Goal: Information Seeking & Learning: Understand process/instructions

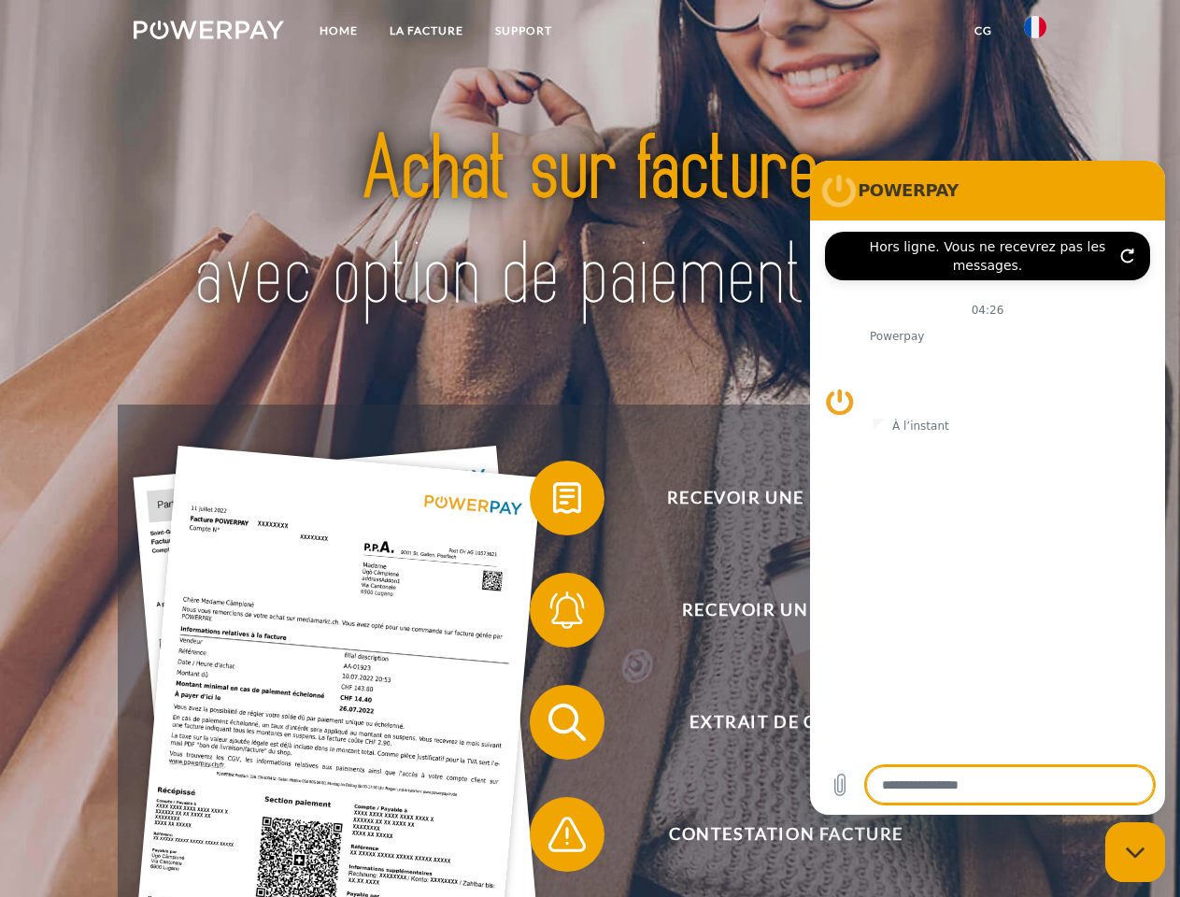
click at [208, 33] on img at bounding box center [209, 30] width 150 height 19
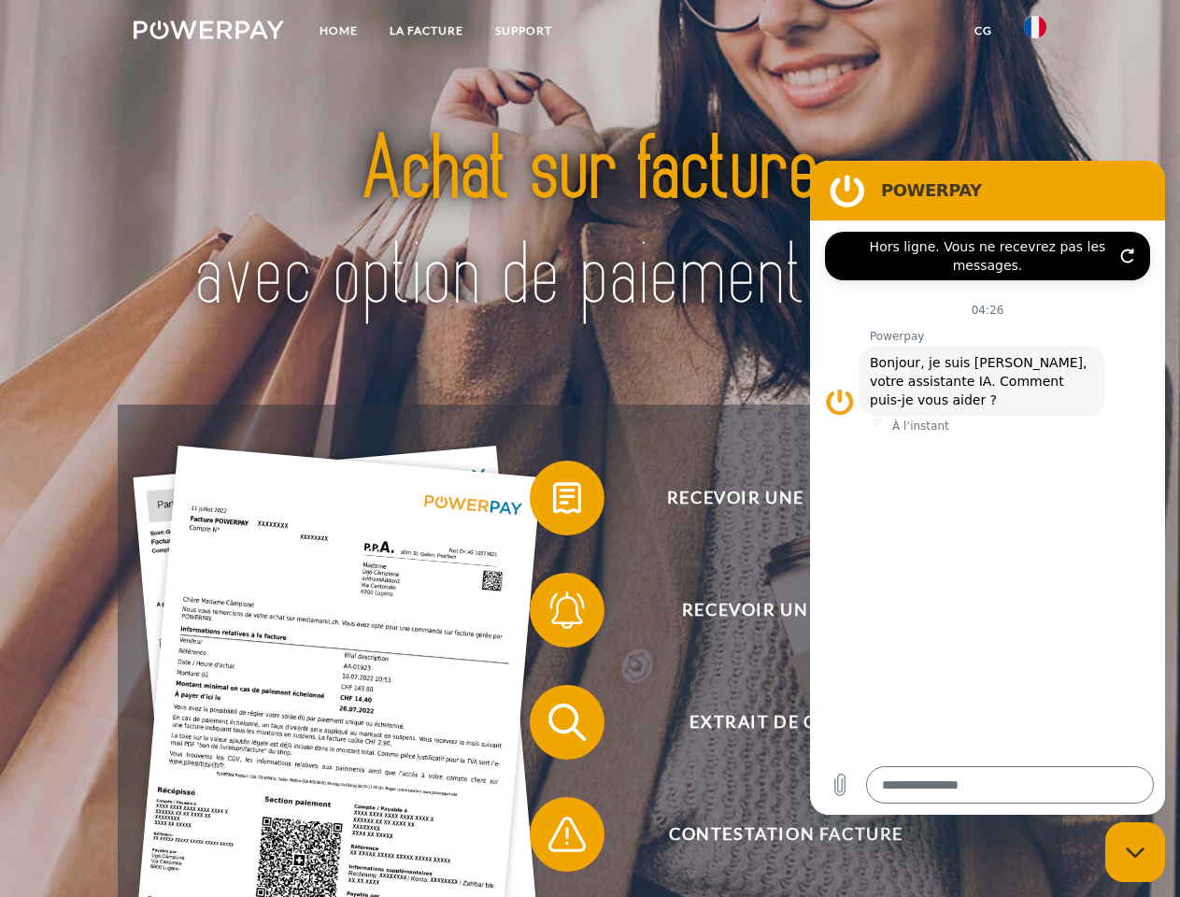
click at [1035, 33] on img at bounding box center [1035, 27] width 22 height 22
click at [983, 31] on link "CG" at bounding box center [984, 31] width 50 height 34
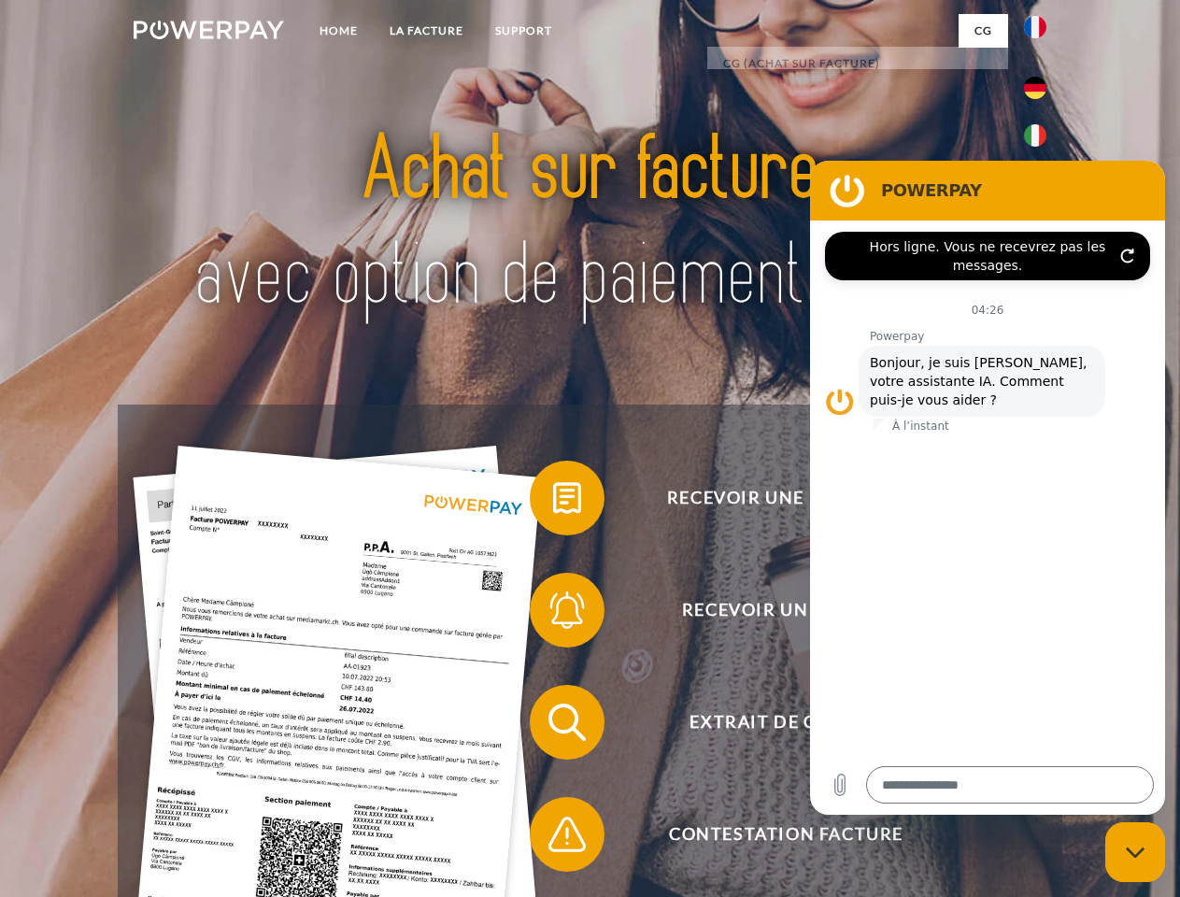
click at [553, 502] on span at bounding box center [538, 497] width 93 height 93
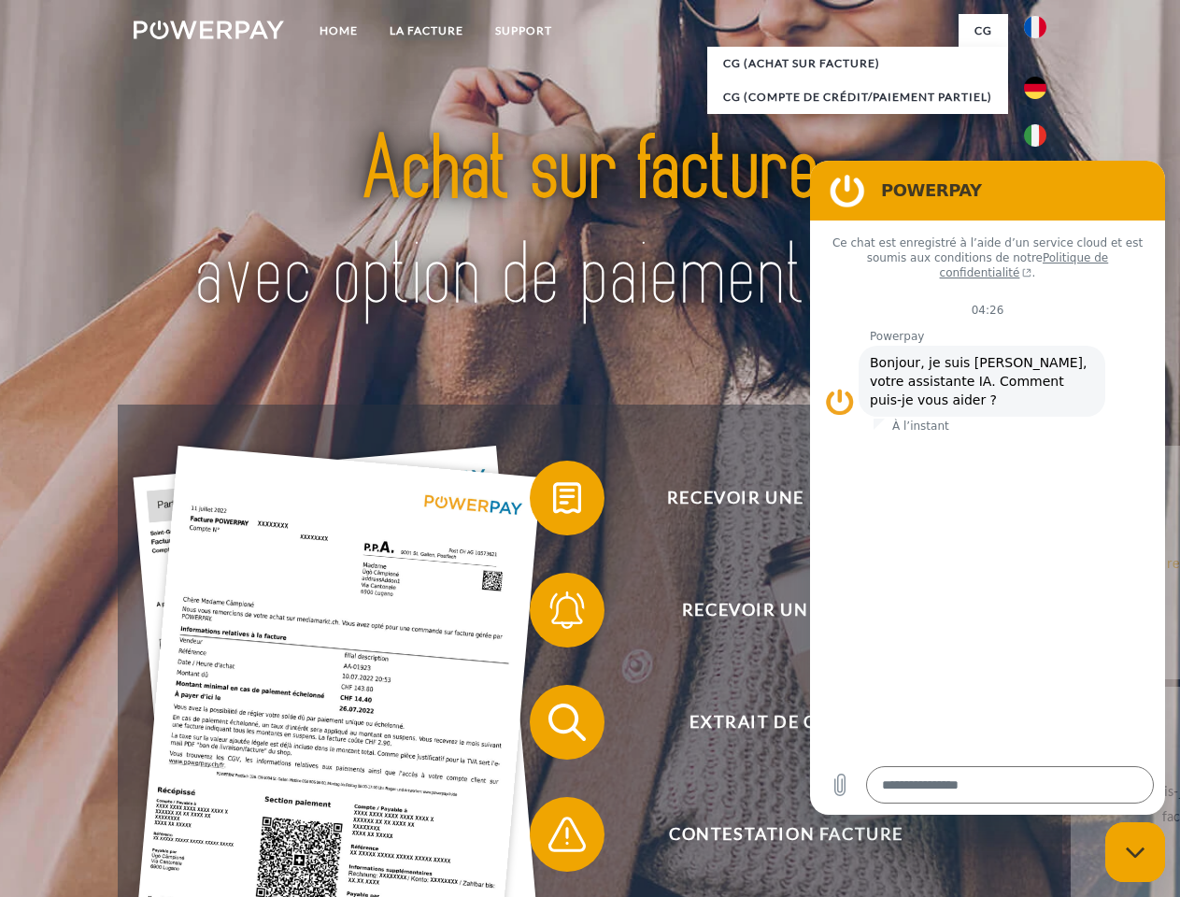
click at [553, 614] on span at bounding box center [538, 609] width 93 height 93
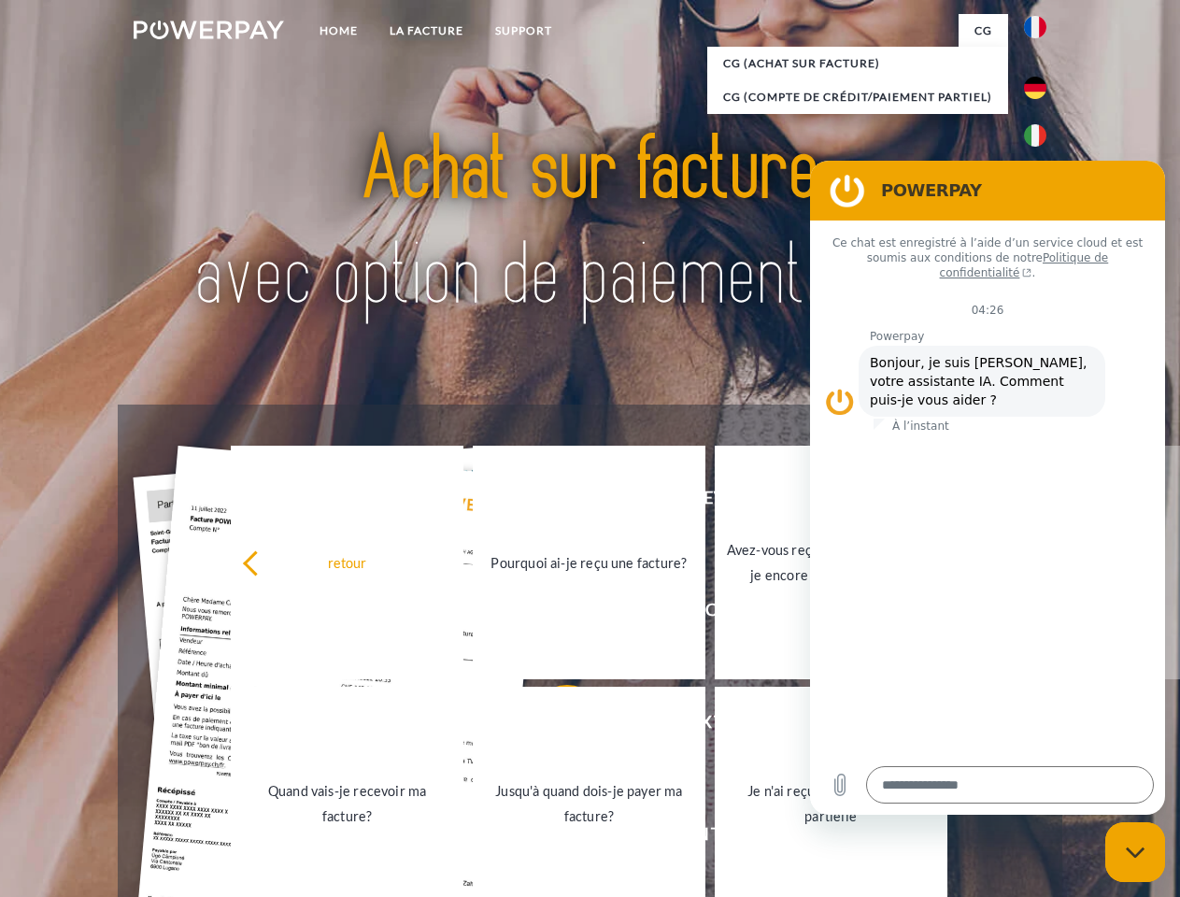
click at [553, 726] on link "Jusqu'à quand dois-je payer ma facture?" at bounding box center [589, 804] width 233 height 234
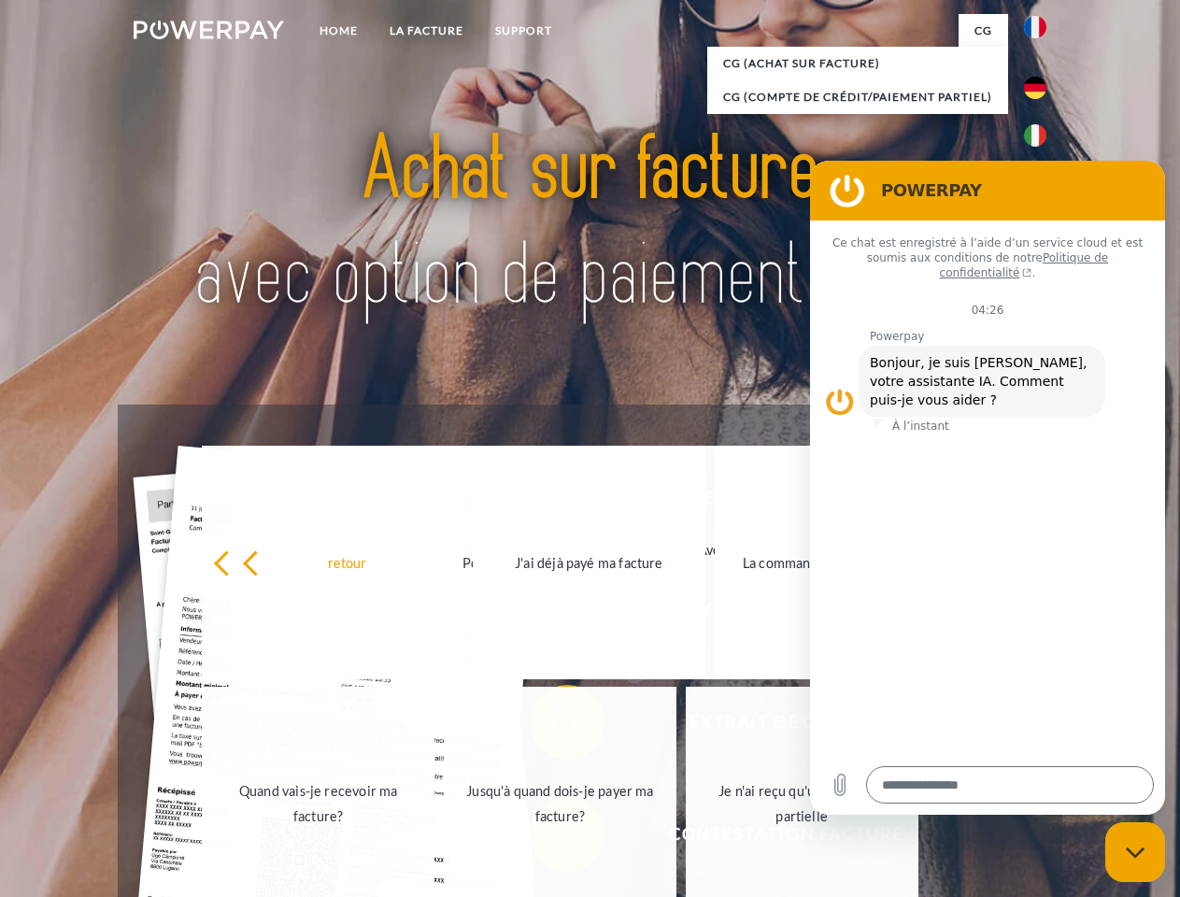
click at [553, 838] on span at bounding box center [538, 834] width 93 height 93
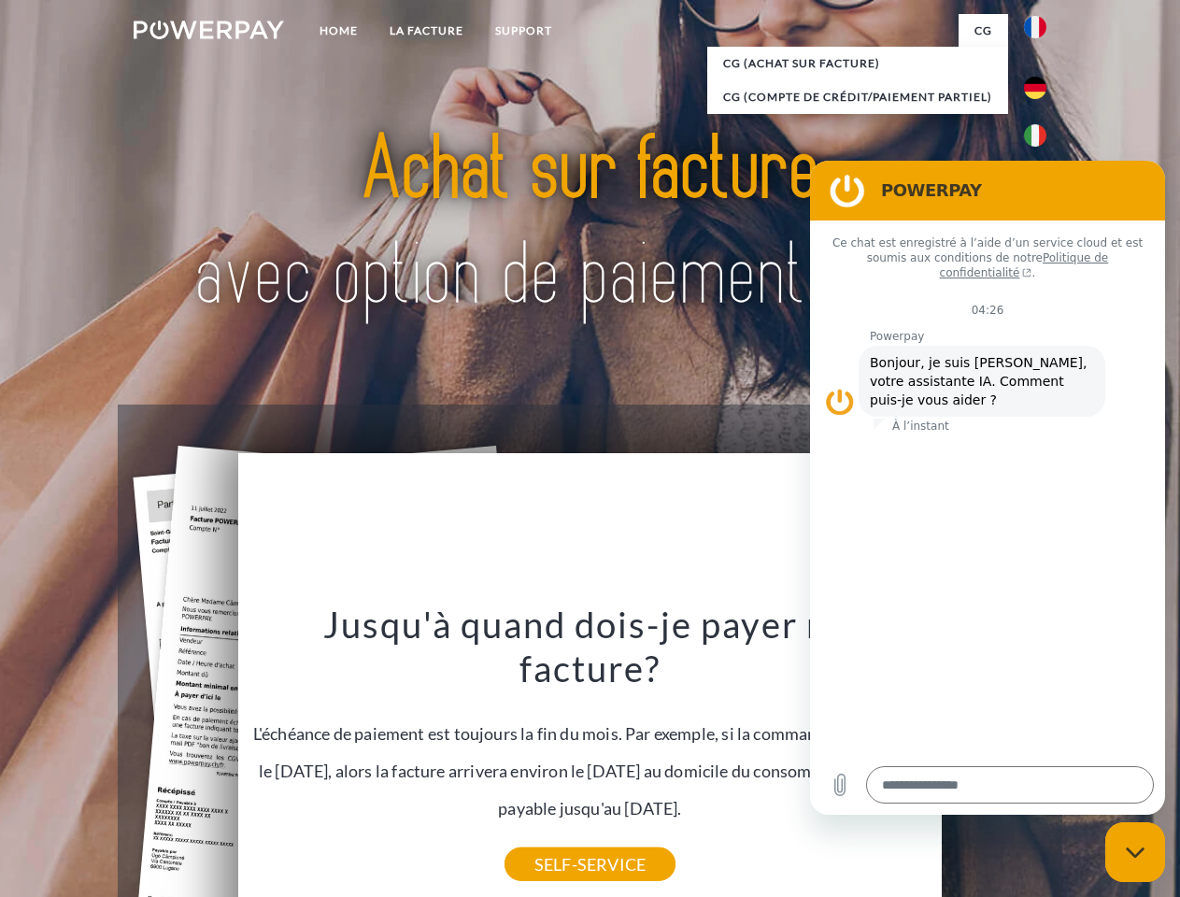
click at [1135, 852] on icon "Fermer la fenêtre de messagerie" at bounding box center [1136, 853] width 20 height 12
type textarea "*"
